Goal: Task Accomplishment & Management: Use online tool/utility

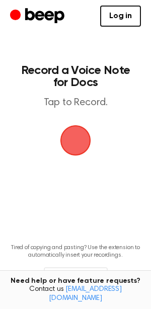
click at [71, 141] on span "button" at bounding box center [75, 140] width 28 height 28
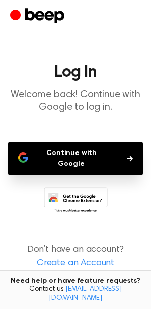
click at [71, 141] on main "Log In Welcome back! Continue with Google to log in. Continue with Google Don’t…" at bounding box center [75, 158] width 151 height 317
click at [76, 154] on button "Continue with Google" at bounding box center [75, 158] width 135 height 33
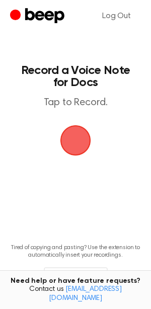
click at [77, 139] on span "button" at bounding box center [75, 140] width 28 height 28
click at [68, 140] on span "button" at bounding box center [75, 140] width 28 height 28
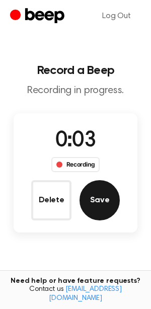
click at [98, 201] on button "Save" at bounding box center [99, 200] width 40 height 40
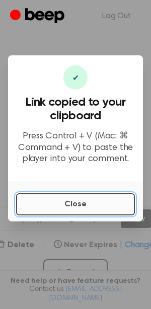
click at [117, 202] on button "Close" at bounding box center [75, 204] width 119 height 22
